Goal: Task Accomplishment & Management: Manage account settings

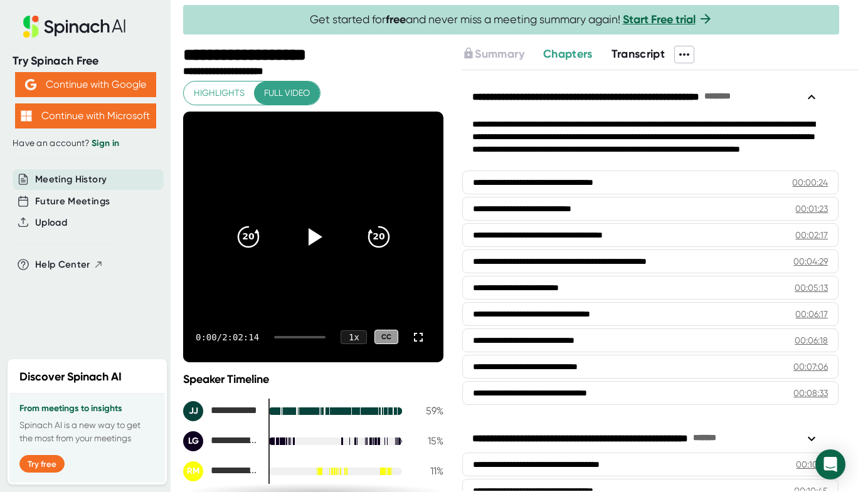
click at [690, 57] on icon at bounding box center [684, 54] width 15 height 15
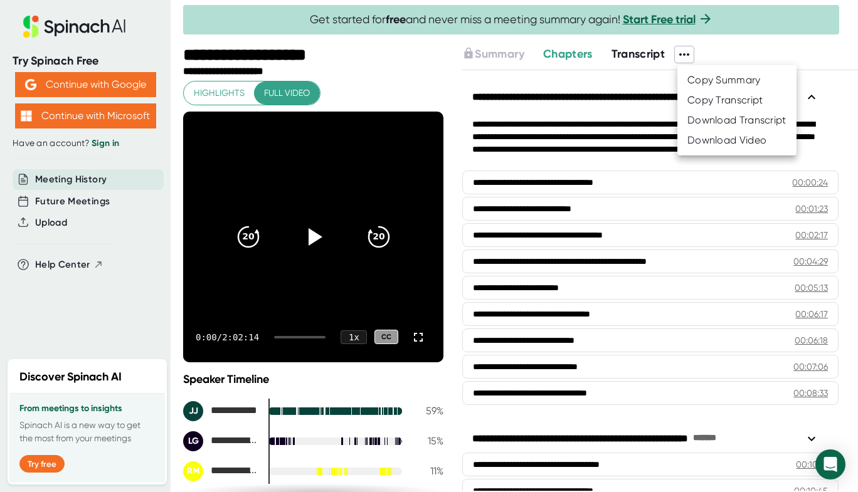
click at [739, 121] on div "Download Transcript" at bounding box center [736, 120] width 99 height 13
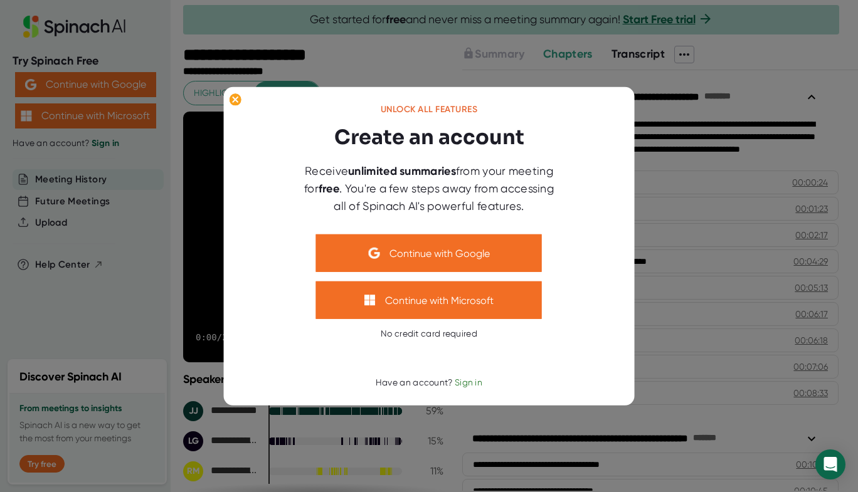
click at [474, 381] on span "Sign in" at bounding box center [469, 383] width 28 height 10
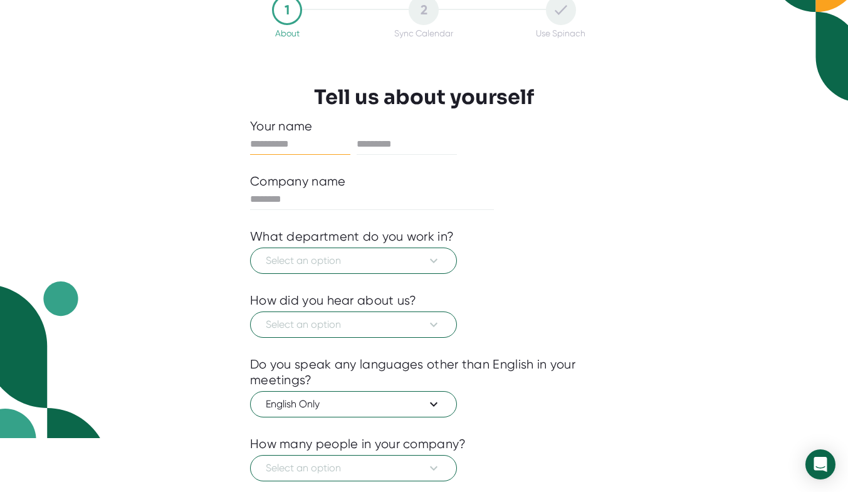
scroll to position [6, 0]
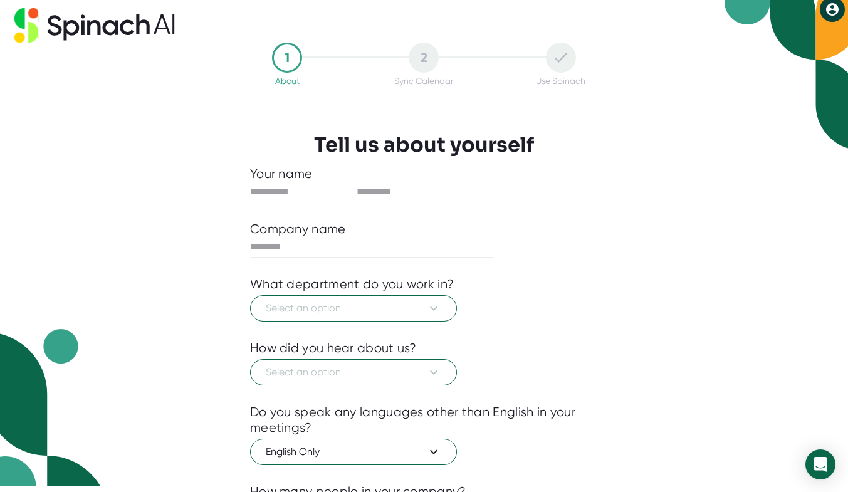
click at [283, 183] on input "text" at bounding box center [300, 192] width 100 height 20
click at [283, 189] on input "text" at bounding box center [300, 192] width 100 height 20
type input "****"
type input "******"
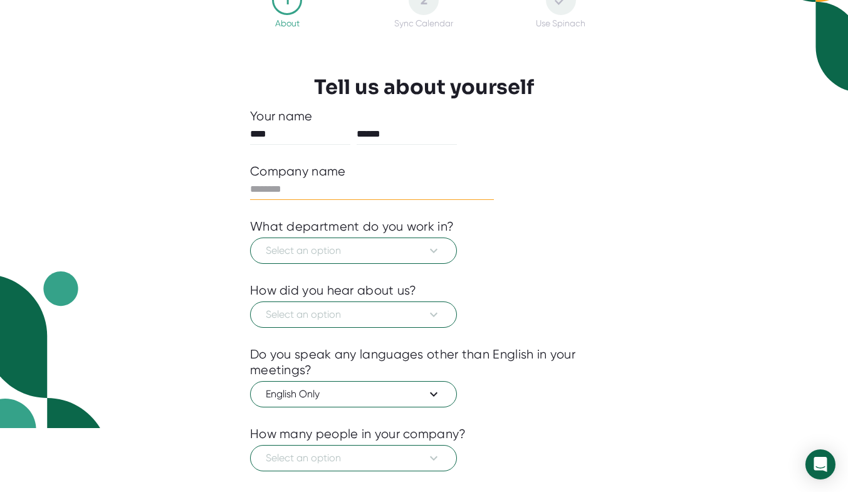
scroll to position [132, 0]
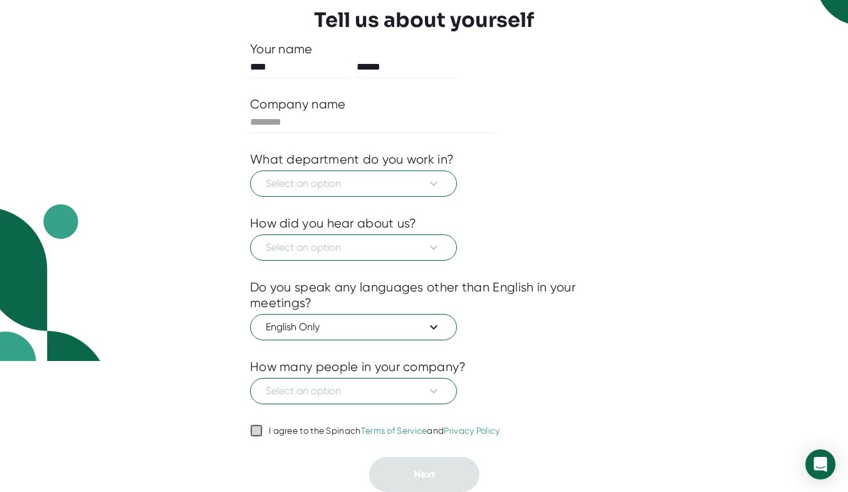
click at [258, 424] on input "I agree to the Spinach Terms of Service and Privacy Policy" at bounding box center [256, 430] width 13 height 15
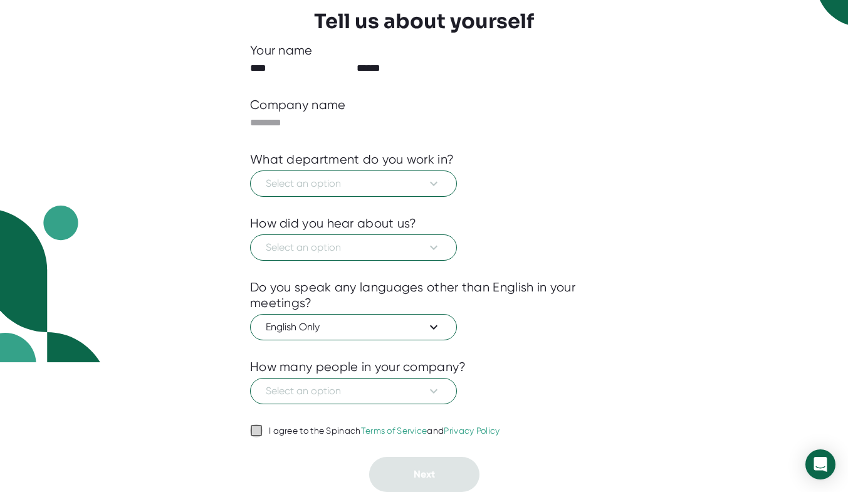
checkbox input "true"
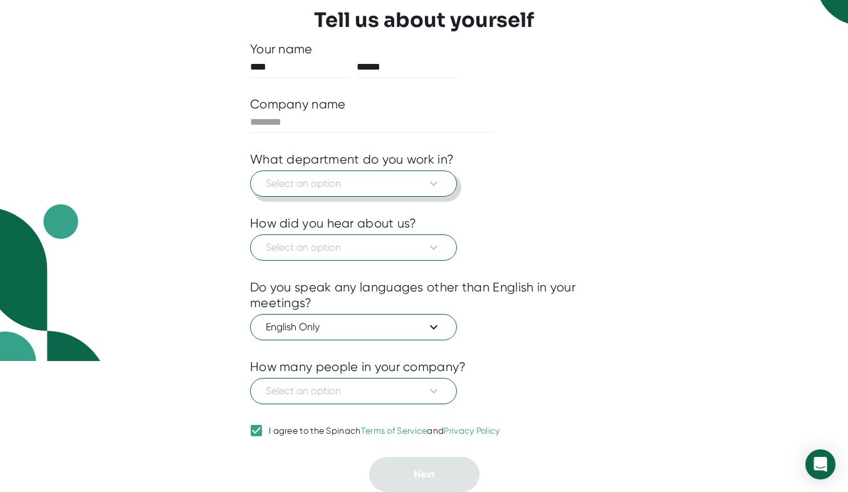
click at [432, 182] on icon at bounding box center [433, 183] width 15 height 15
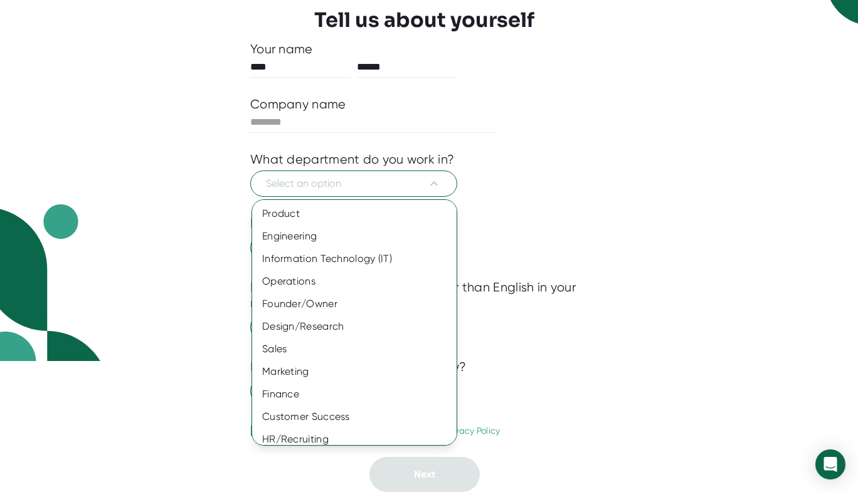
click at [354, 351] on div "Sales" at bounding box center [359, 349] width 214 height 23
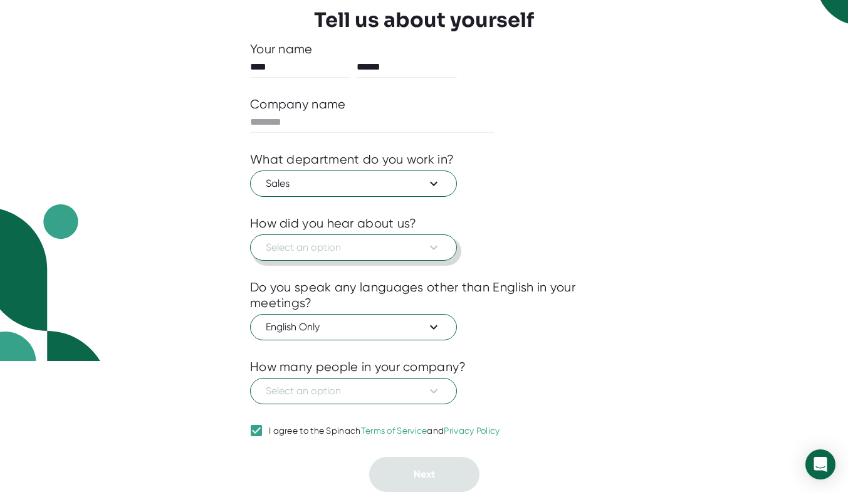
click at [442, 250] on button "Select an option" at bounding box center [353, 248] width 207 height 26
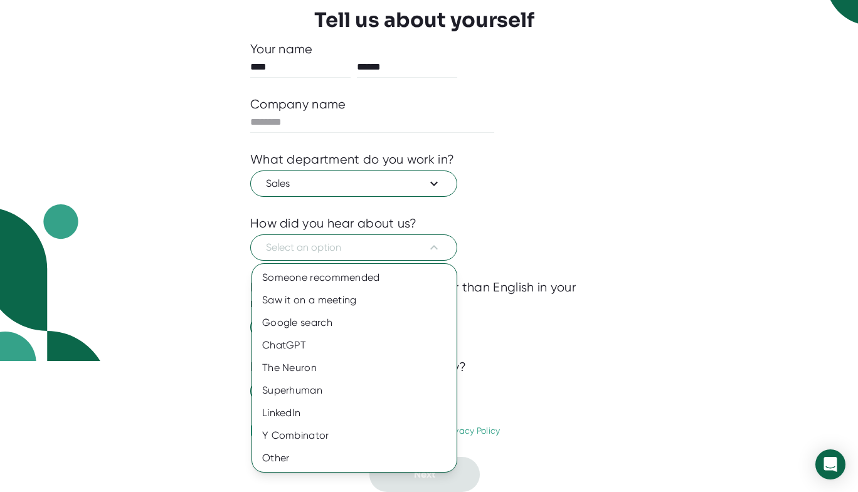
click at [393, 279] on div "Someone recommended" at bounding box center [354, 278] width 204 height 23
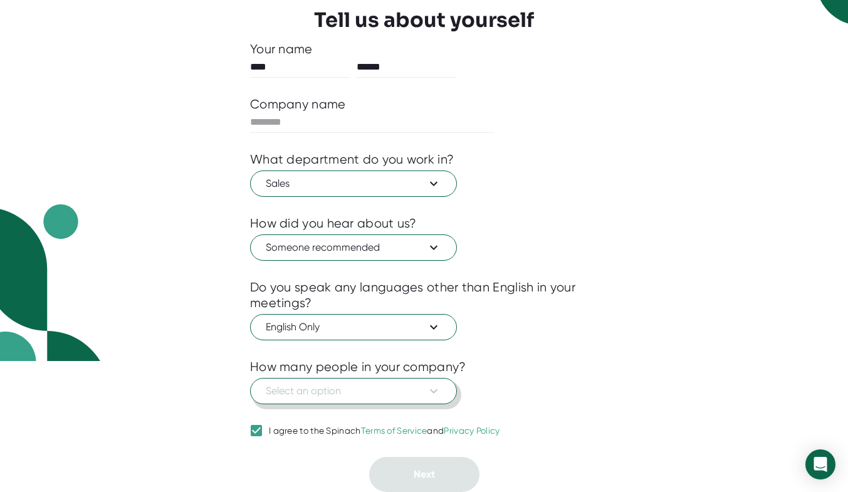
click at [437, 391] on icon at bounding box center [433, 391] width 15 height 15
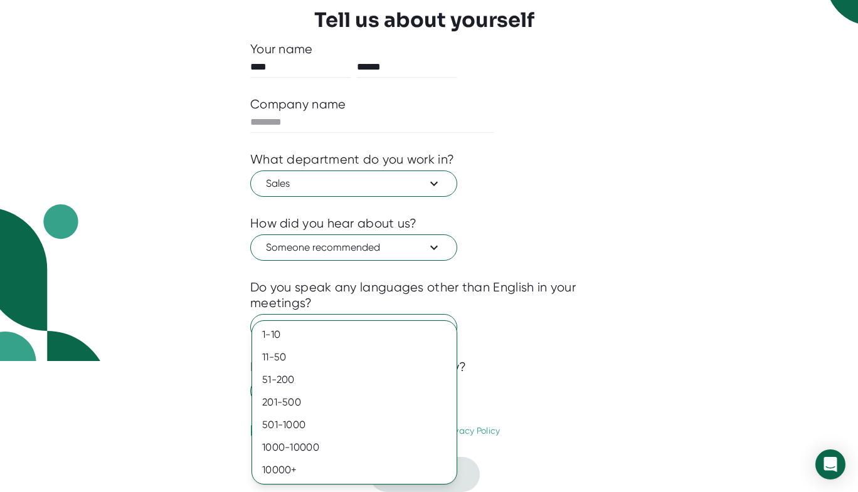
click at [329, 336] on div "1-10" at bounding box center [354, 335] width 204 height 23
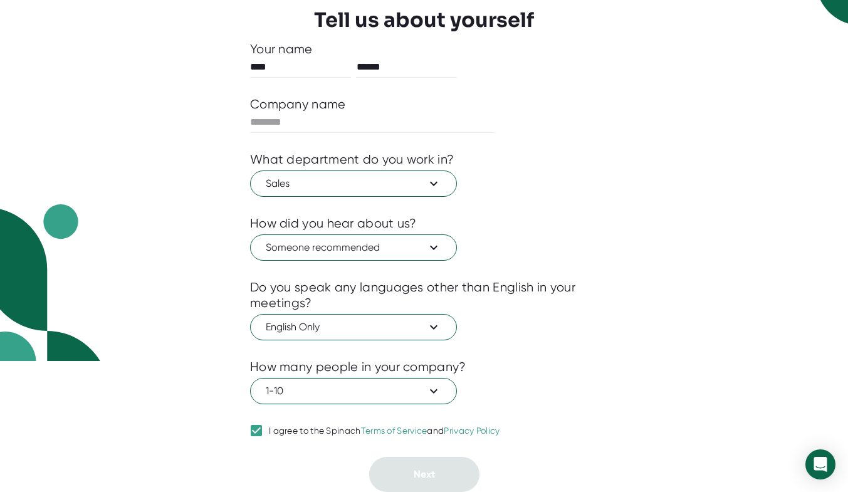
click at [329, 116] on input "text" at bounding box center [372, 122] width 244 height 20
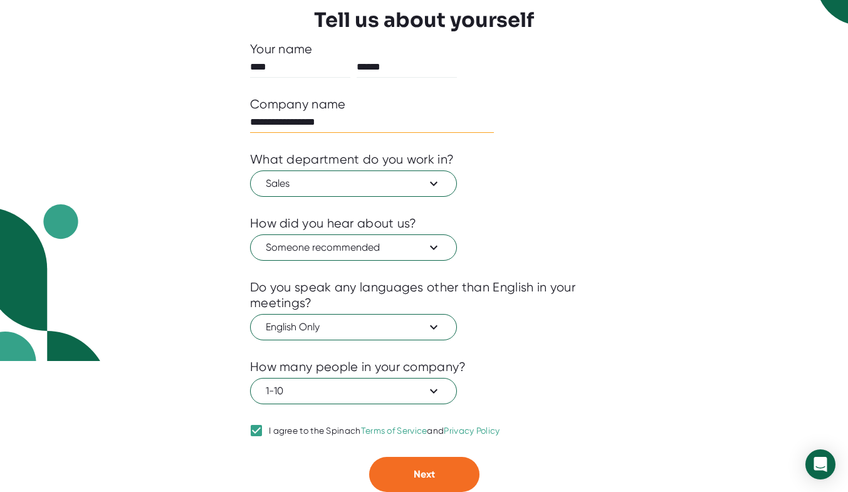
type input "**********"
click at [428, 466] on button "Next" at bounding box center [424, 474] width 110 height 35
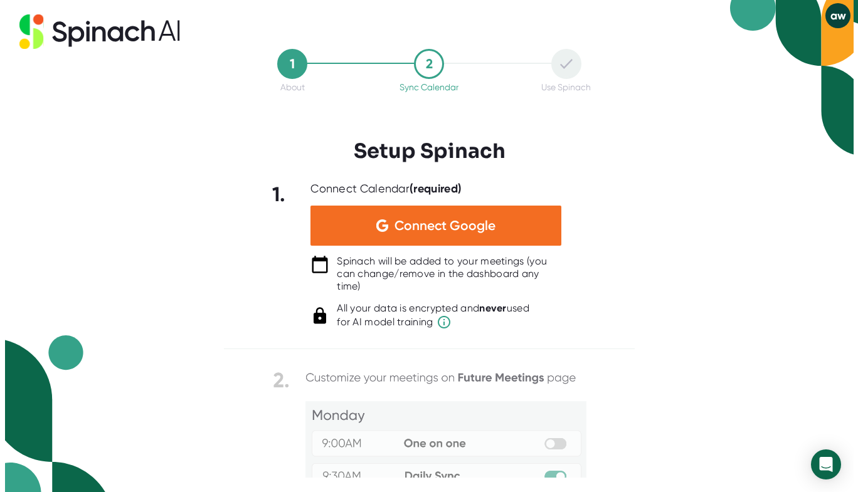
scroll to position [0, 0]
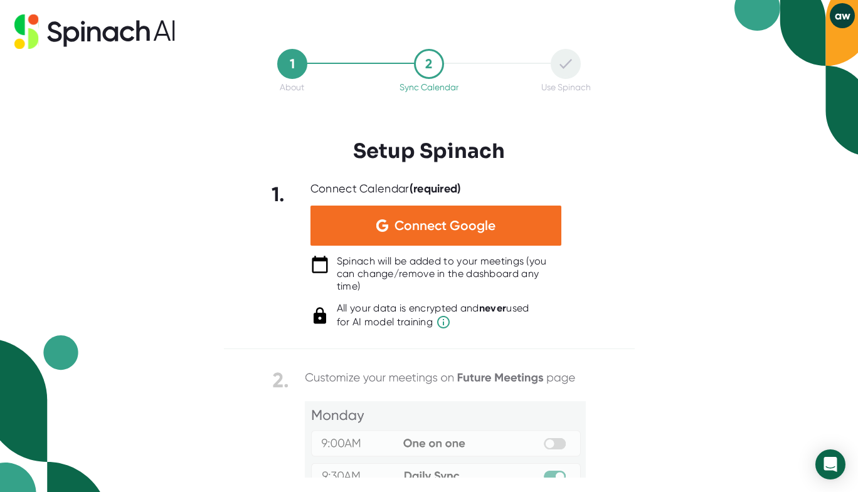
click at [426, 227] on span "Connect Google" at bounding box center [444, 225] width 101 height 13
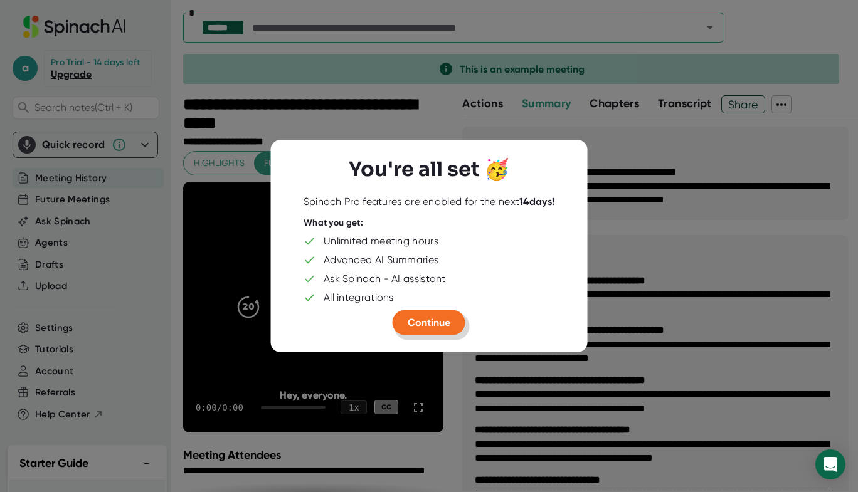
click at [434, 322] on span "Continue" at bounding box center [429, 322] width 43 height 12
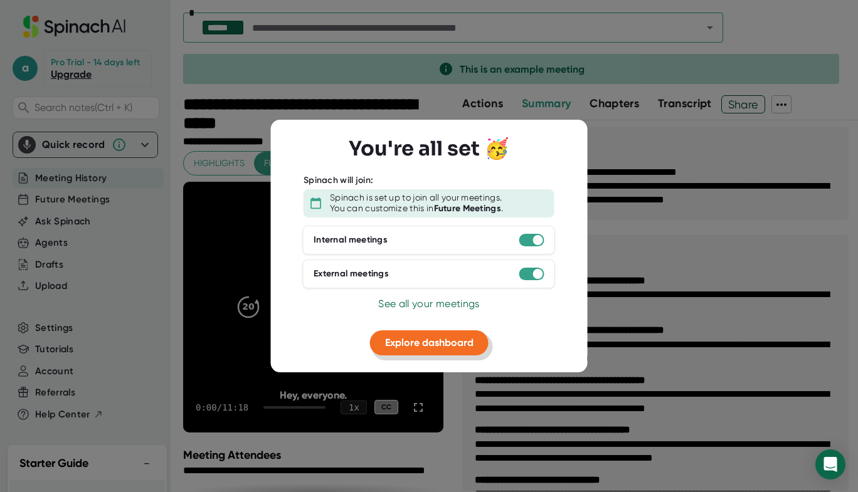
click at [443, 342] on span "Explore dashboard" at bounding box center [429, 343] width 88 height 12
